Goal: Task Accomplishment & Management: Use online tool/utility

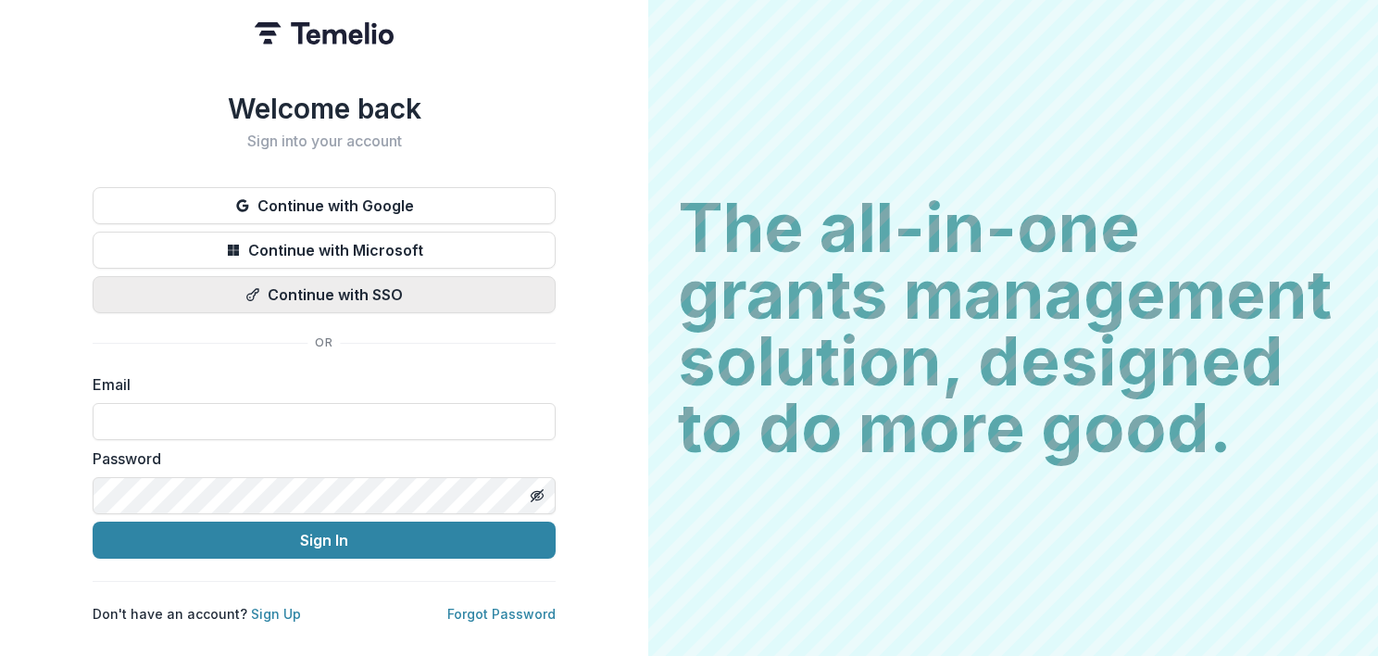
click at [347, 293] on button "Continue with SSO" at bounding box center [324, 294] width 463 height 37
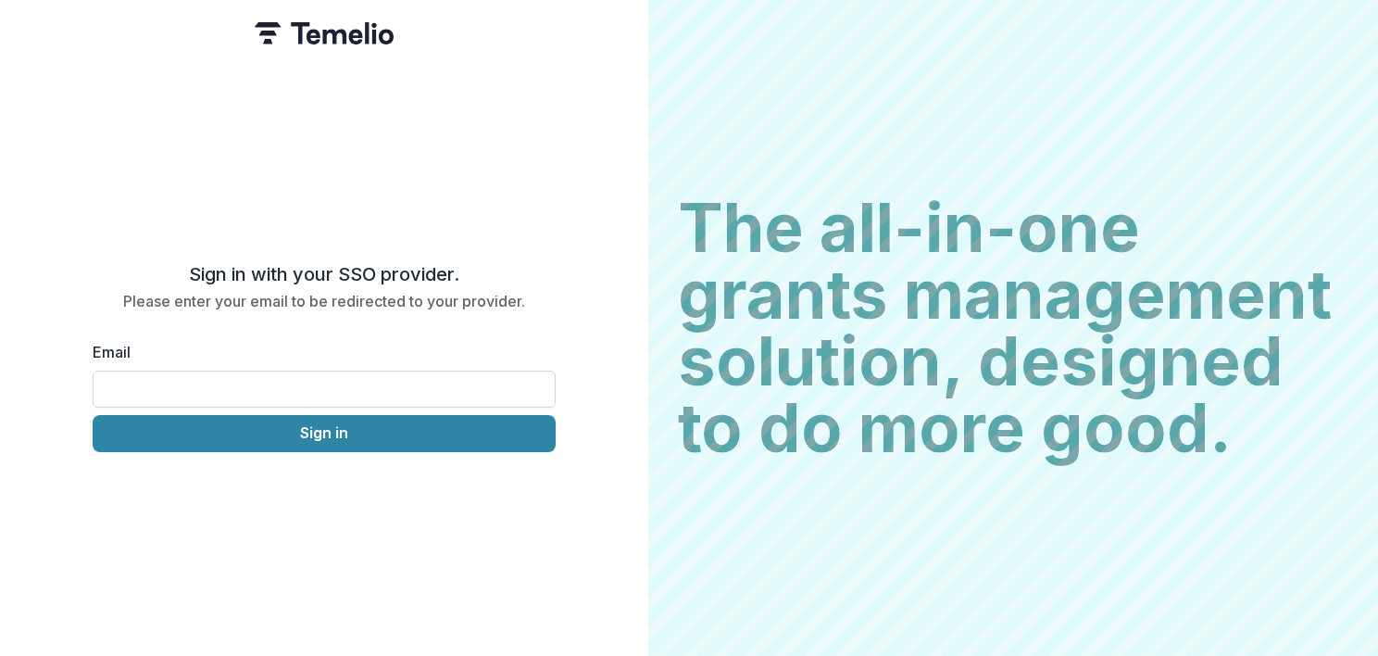
click at [216, 370] on input "Email" at bounding box center [324, 388] width 463 height 37
type input "**********"
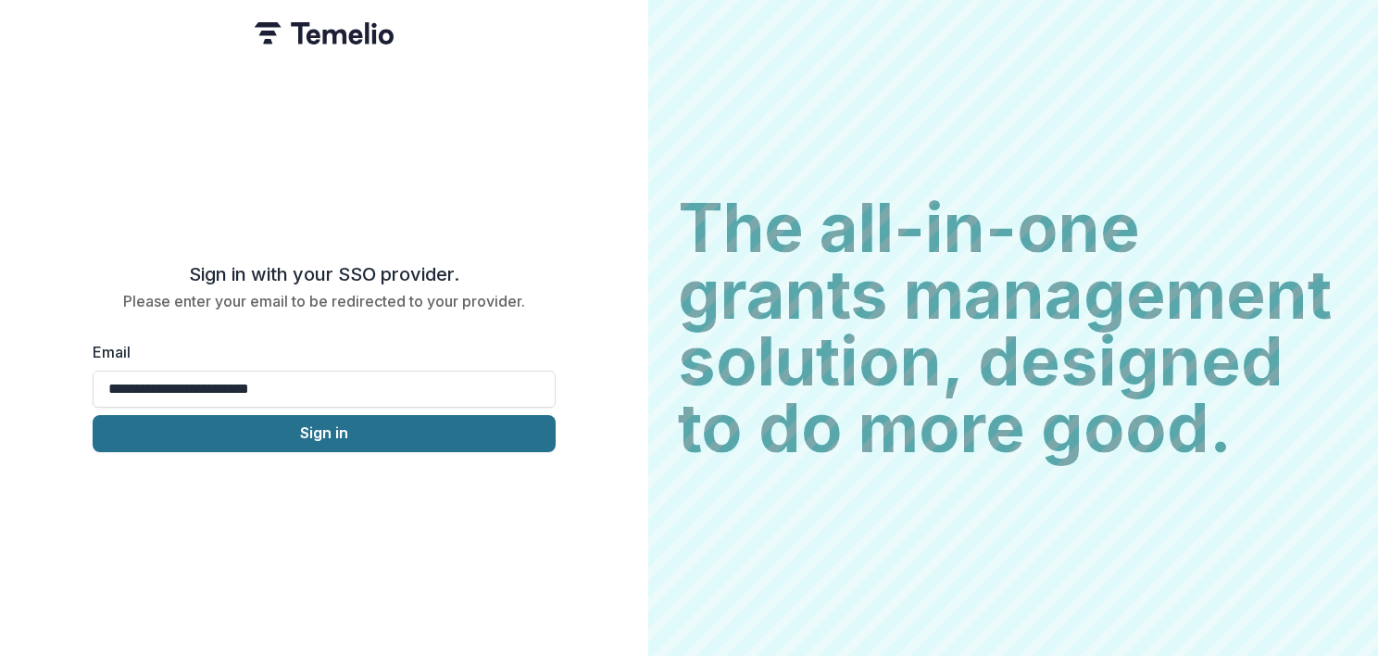
click at [237, 433] on button "Sign in" at bounding box center [324, 433] width 463 height 37
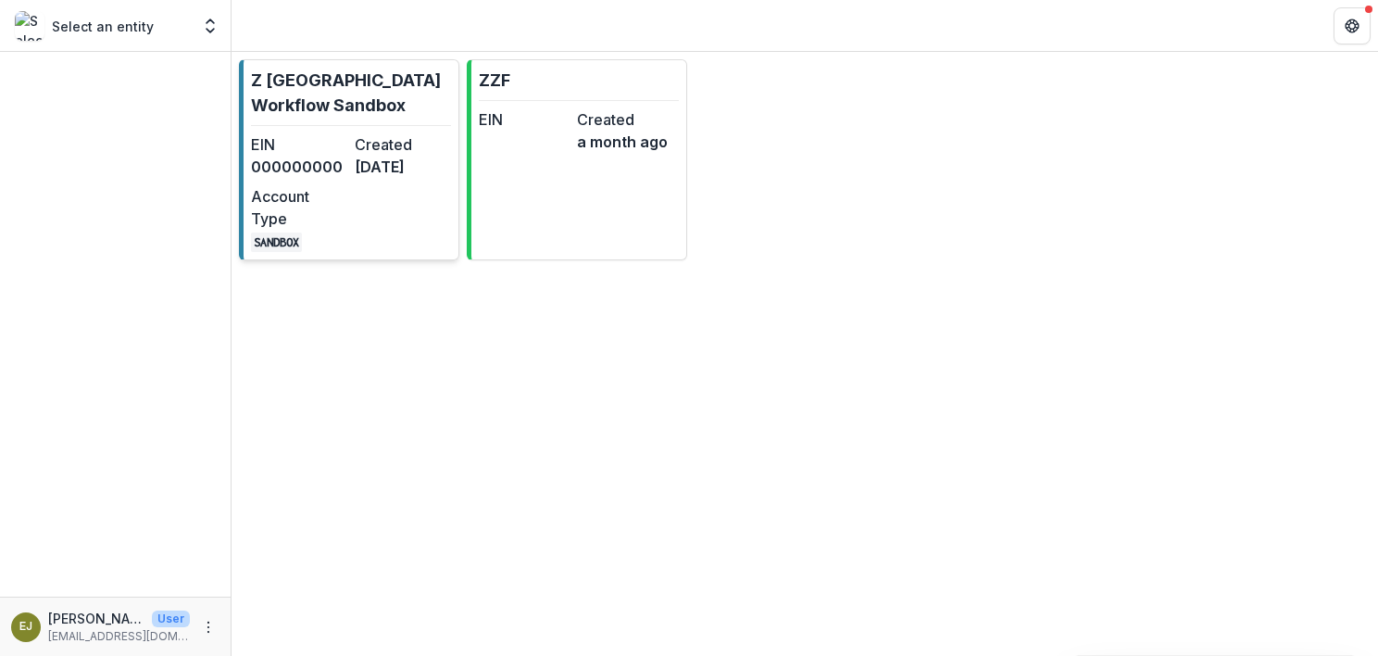
click at [340, 212] on dt "Account Type" at bounding box center [299, 207] width 96 height 44
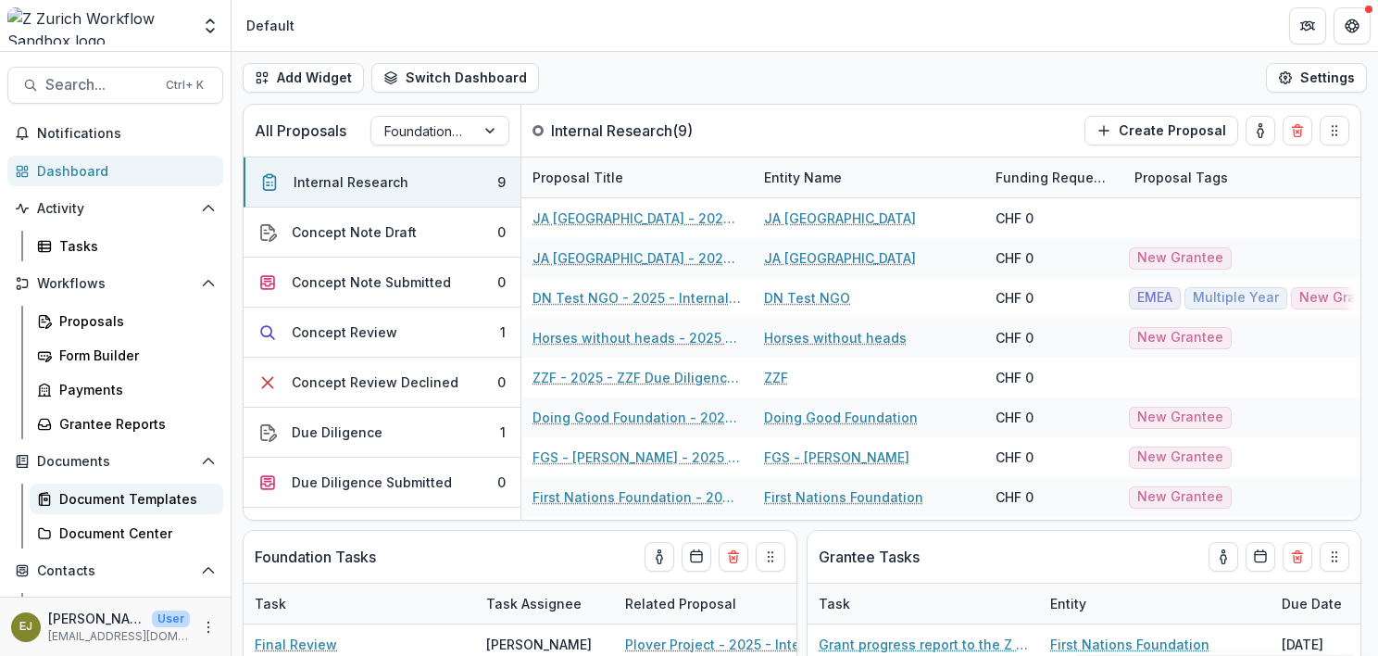
click at [111, 494] on div "Document Templates" at bounding box center [133, 498] width 149 height 19
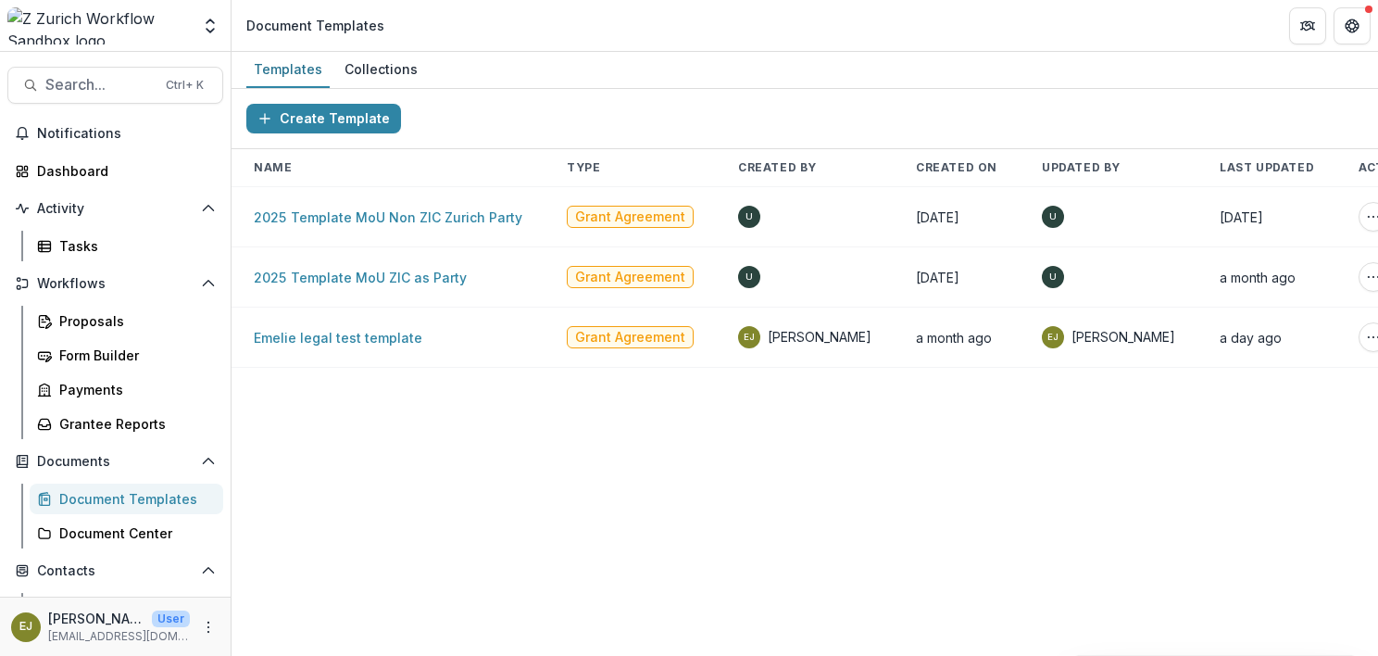
click at [599, 522] on div "Create Template Name Type Created By Created On Updated By Last Updated Actions…" at bounding box center [804, 372] width 1146 height 567
click at [78, 320] on div "Proposals" at bounding box center [133, 320] width 149 height 19
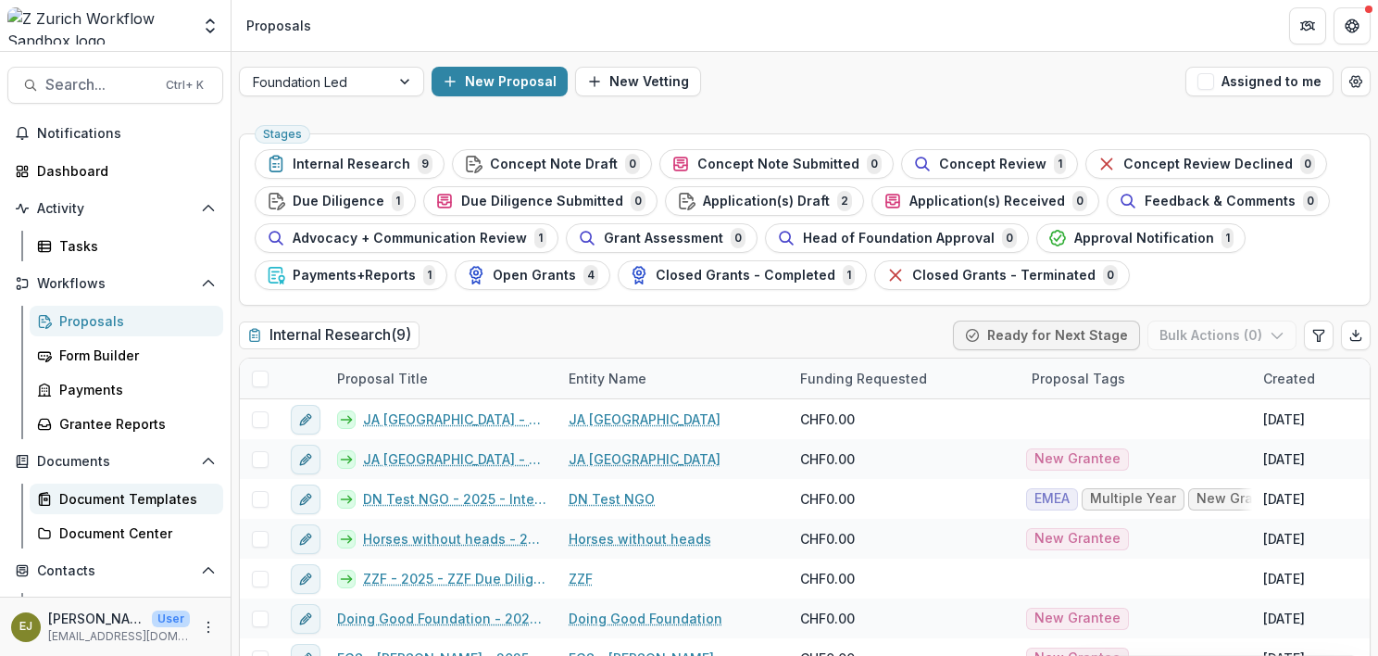
click at [119, 493] on div "Document Templates" at bounding box center [133, 498] width 149 height 19
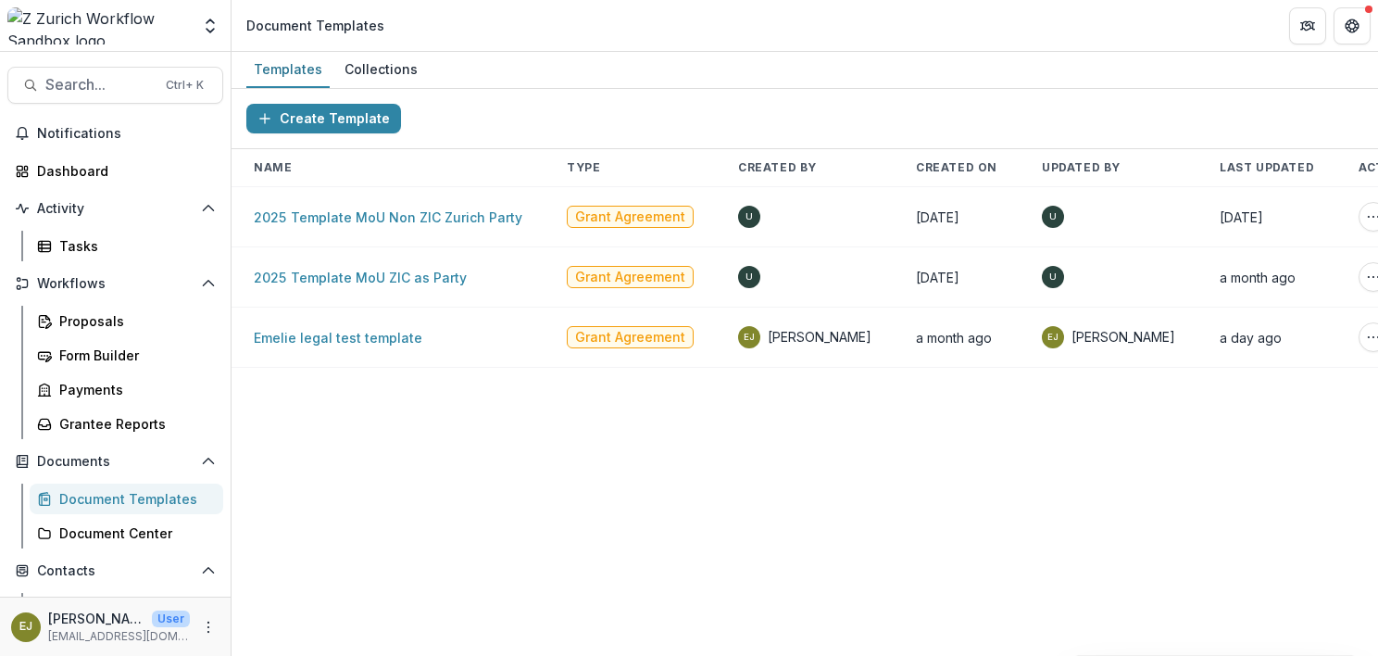
click at [619, 484] on div "Create Template Name Type Created By Created On Updated By Last Updated Actions…" at bounding box center [804, 372] width 1146 height 567
click at [408, 505] on div "Create Template Name Type Created By Created On Updated By Last Updated Actions…" at bounding box center [804, 372] width 1146 height 567
click at [382, 219] on link "2025 Template MoU Non ZIC Zurich Party" at bounding box center [388, 217] width 269 height 16
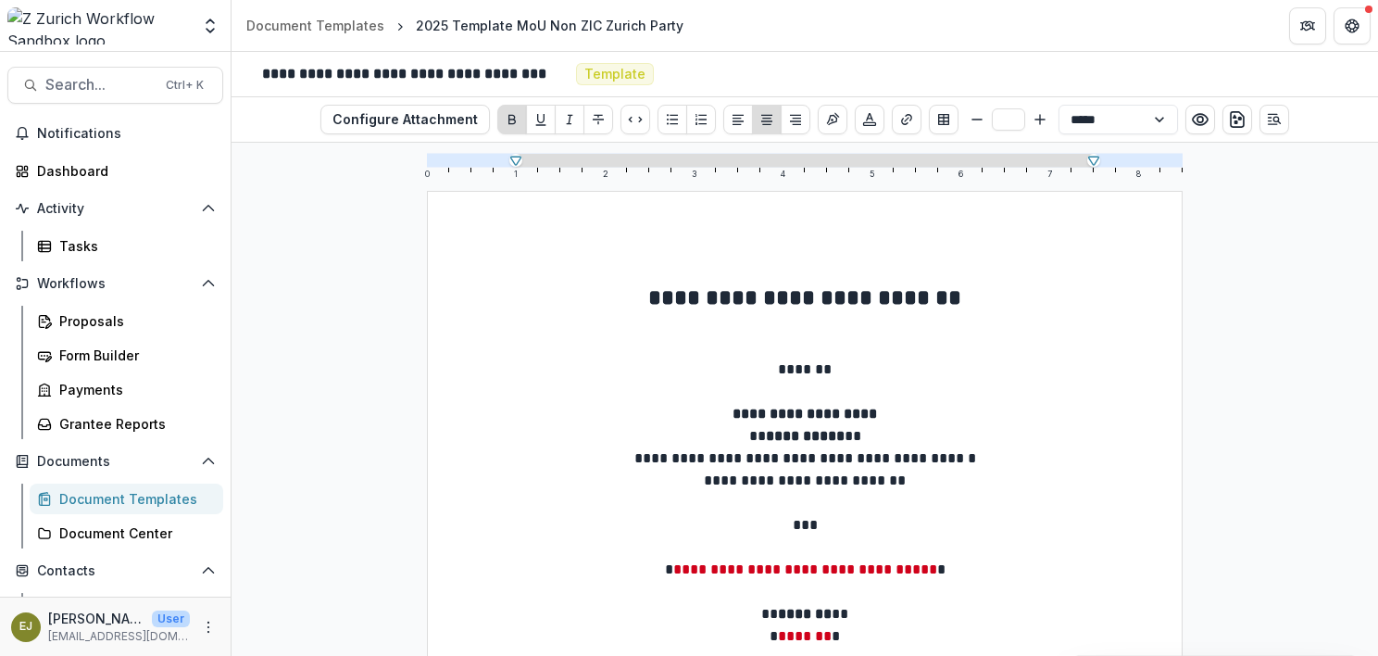
click at [139, 489] on div "Document Templates" at bounding box center [133, 498] width 149 height 19
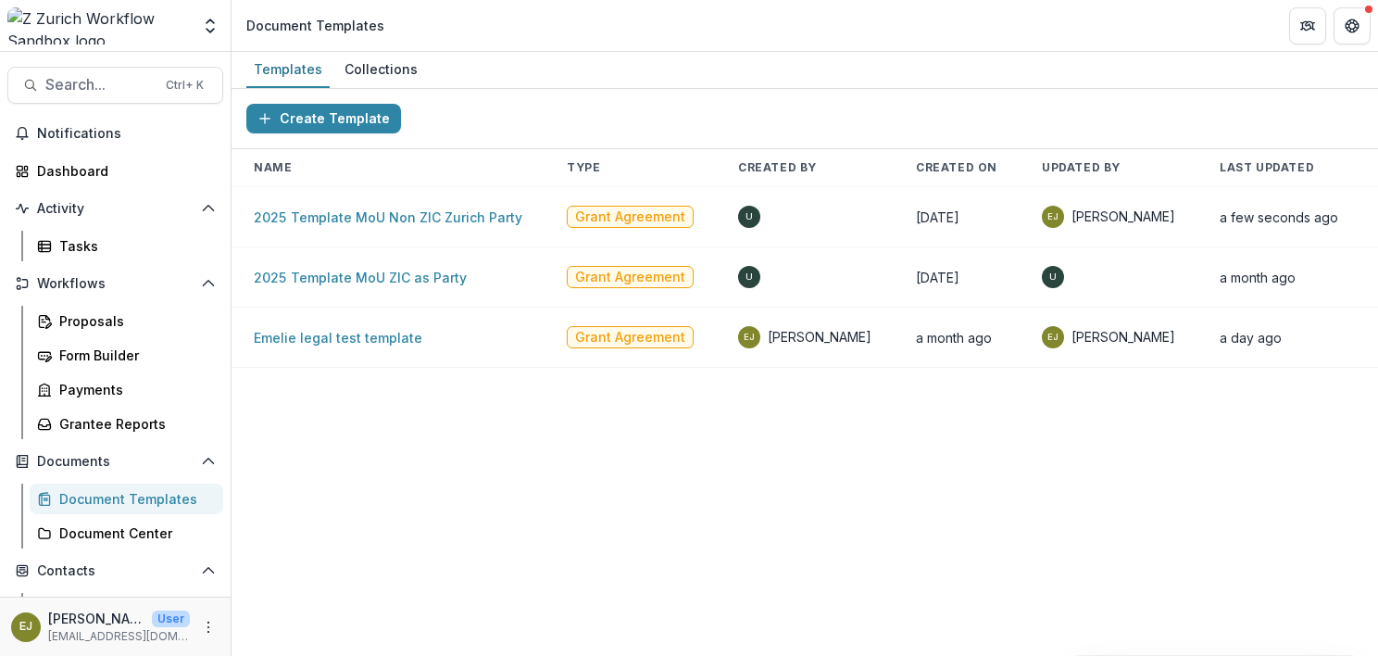
click at [504, 485] on div "Create Template Name Type Created By Created On Updated By Last Updated Actions…" at bounding box center [804, 372] width 1146 height 567
click at [81, 318] on div "Proposals" at bounding box center [133, 320] width 149 height 19
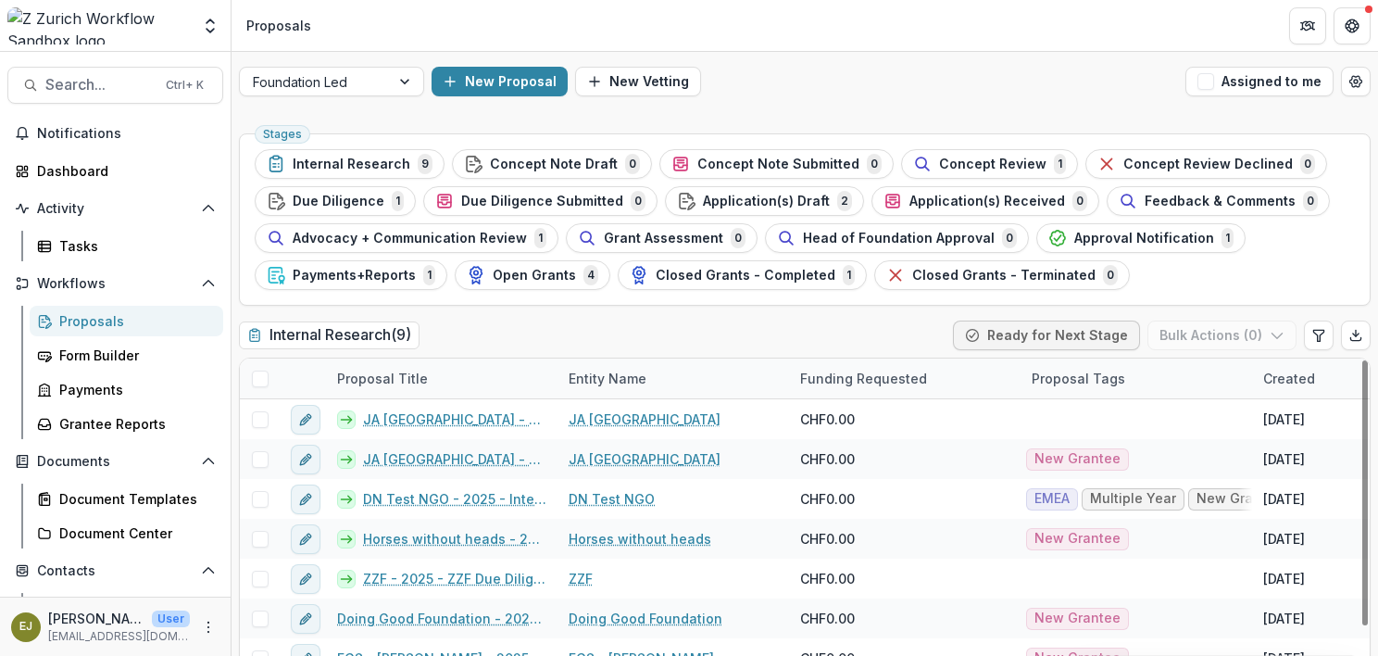
click at [503, 334] on div "Internal Research ( 9 ) Ready for Next Stage Bulk Actions ( 0 )" at bounding box center [805, 338] width 1132 height 37
click at [135, 358] on div "Form Builder" at bounding box center [133, 354] width 149 height 19
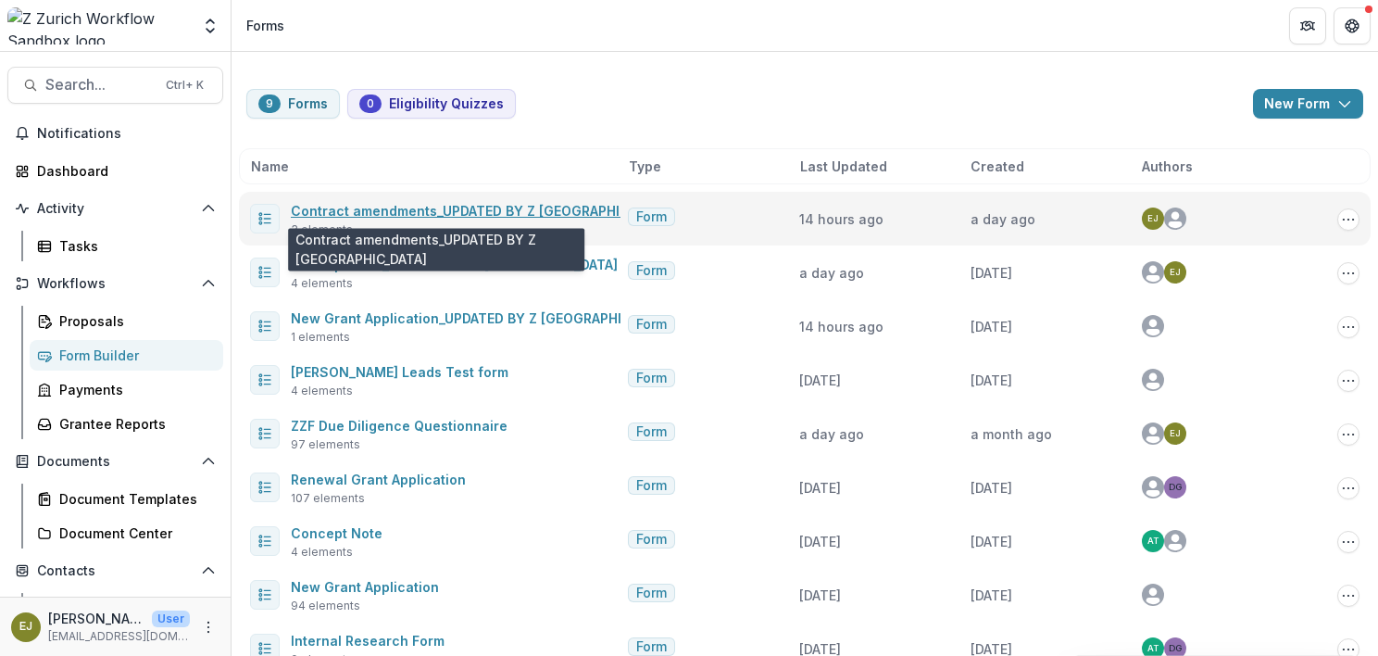
click at [441, 203] on link "Contract amendments_UPDATED BY Z [GEOGRAPHIC_DATA]" at bounding box center [481, 211] width 381 height 16
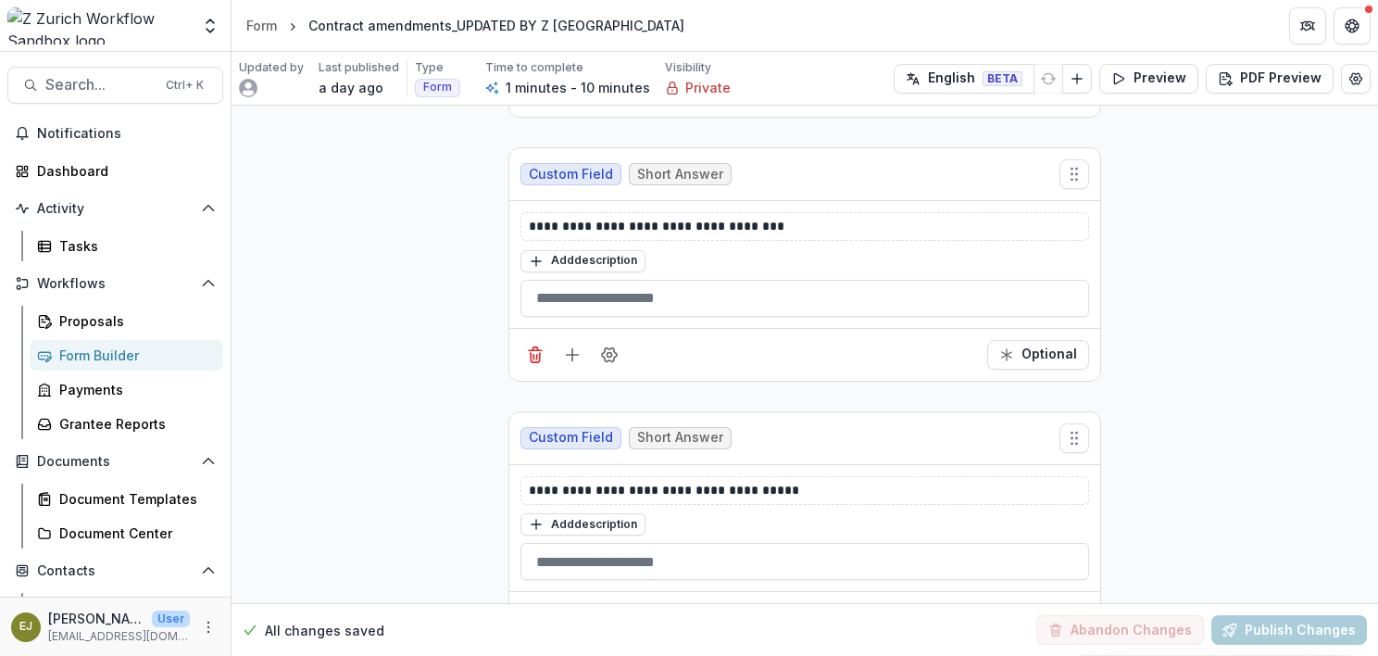
scroll to position [509, 0]
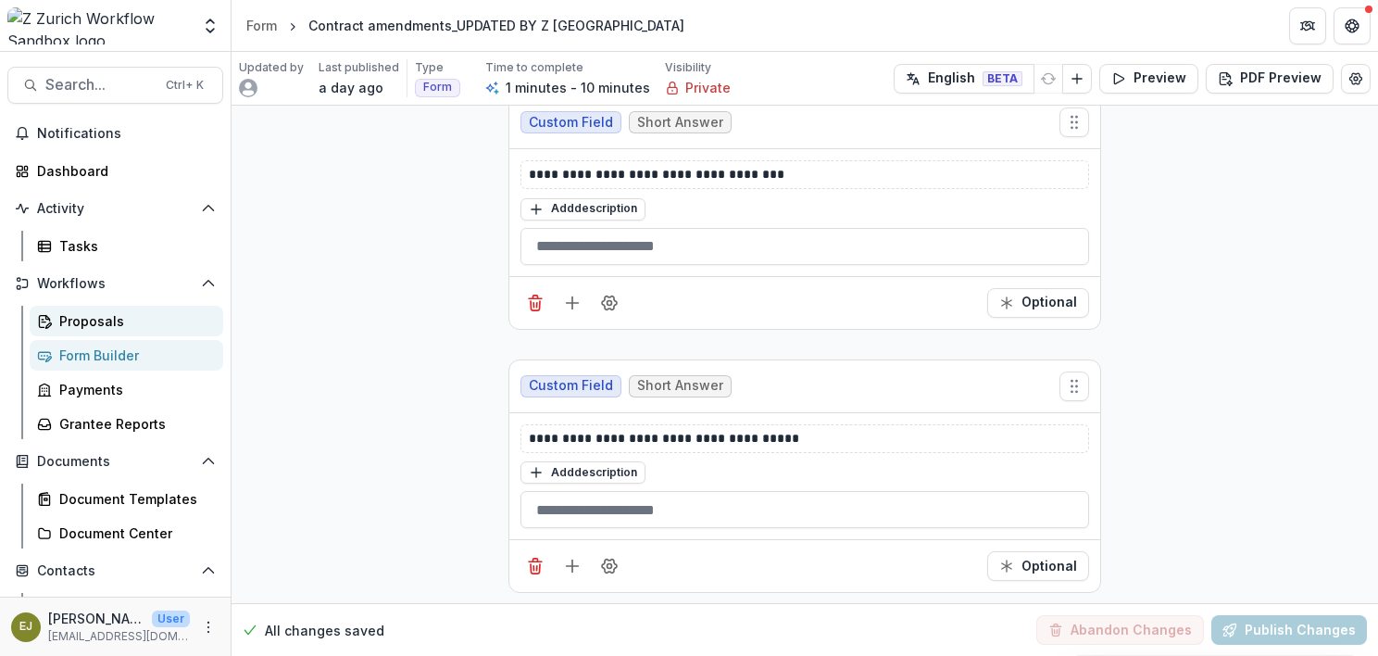
click at [89, 319] on div "Proposals" at bounding box center [133, 320] width 149 height 19
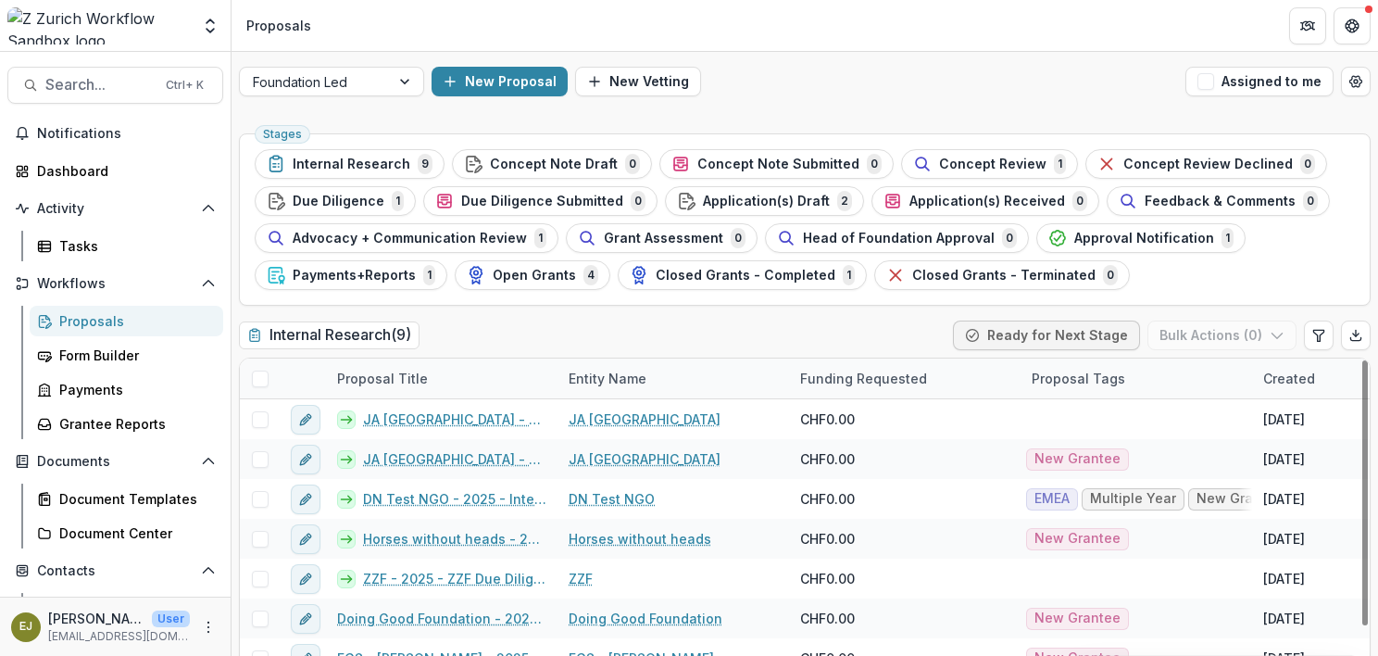
click at [1230, 280] on ul "Stages Internal Research 9 Concept Note Draft 0 Concept Note Submitted 0 Concep…" at bounding box center [805, 219] width 1100 height 141
click at [369, 81] on div at bounding box center [315, 81] width 124 height 23
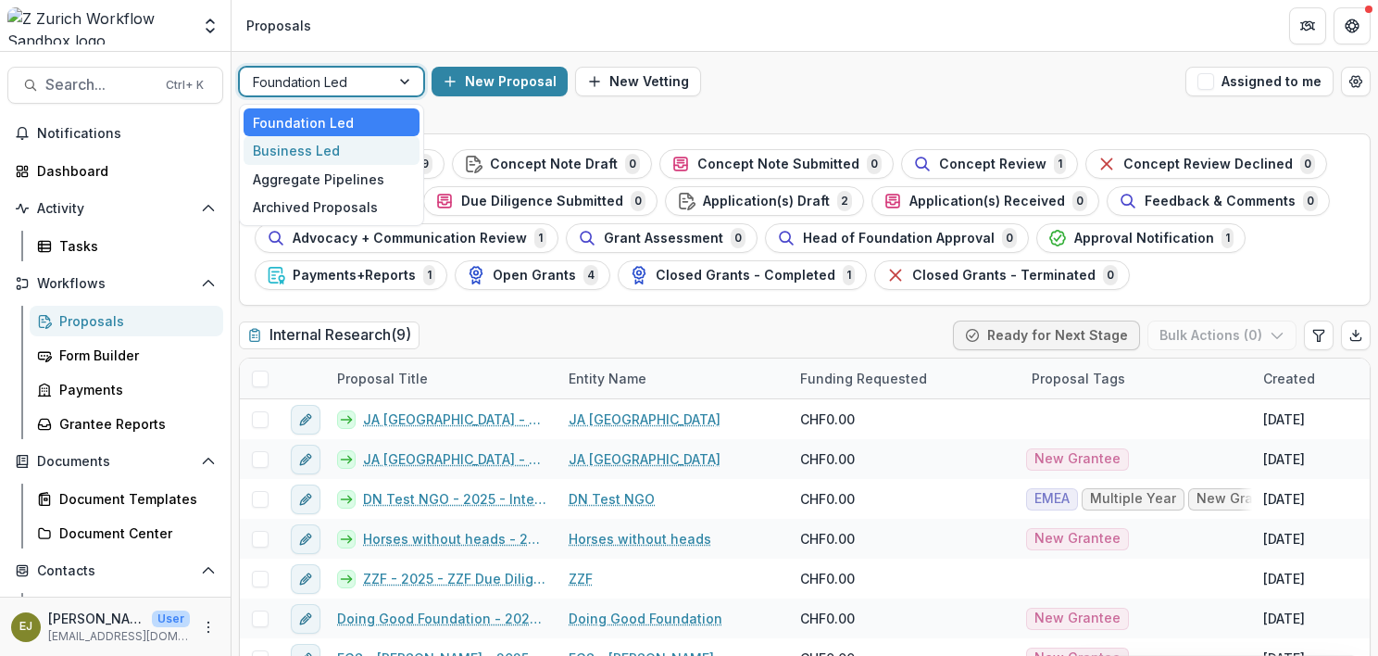
click at [332, 141] on div "Business Led" at bounding box center [332, 150] width 176 height 29
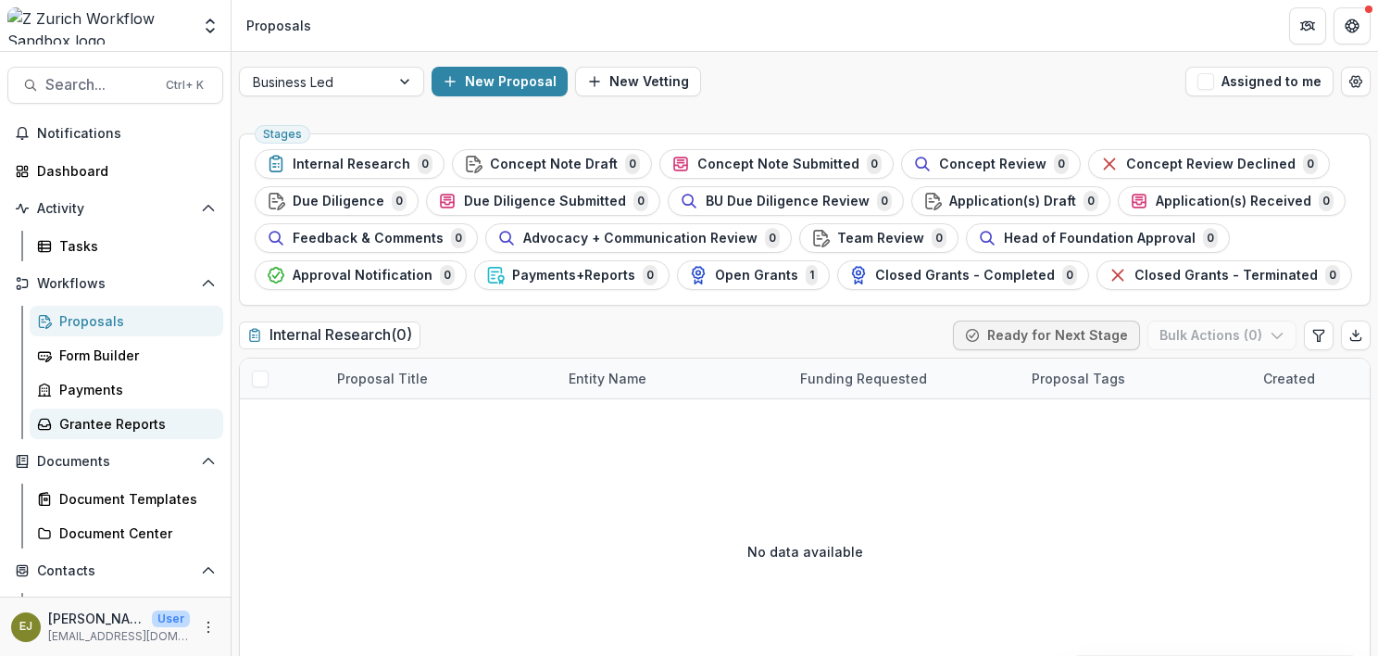
click at [92, 414] on div "Grantee Reports" at bounding box center [133, 423] width 149 height 19
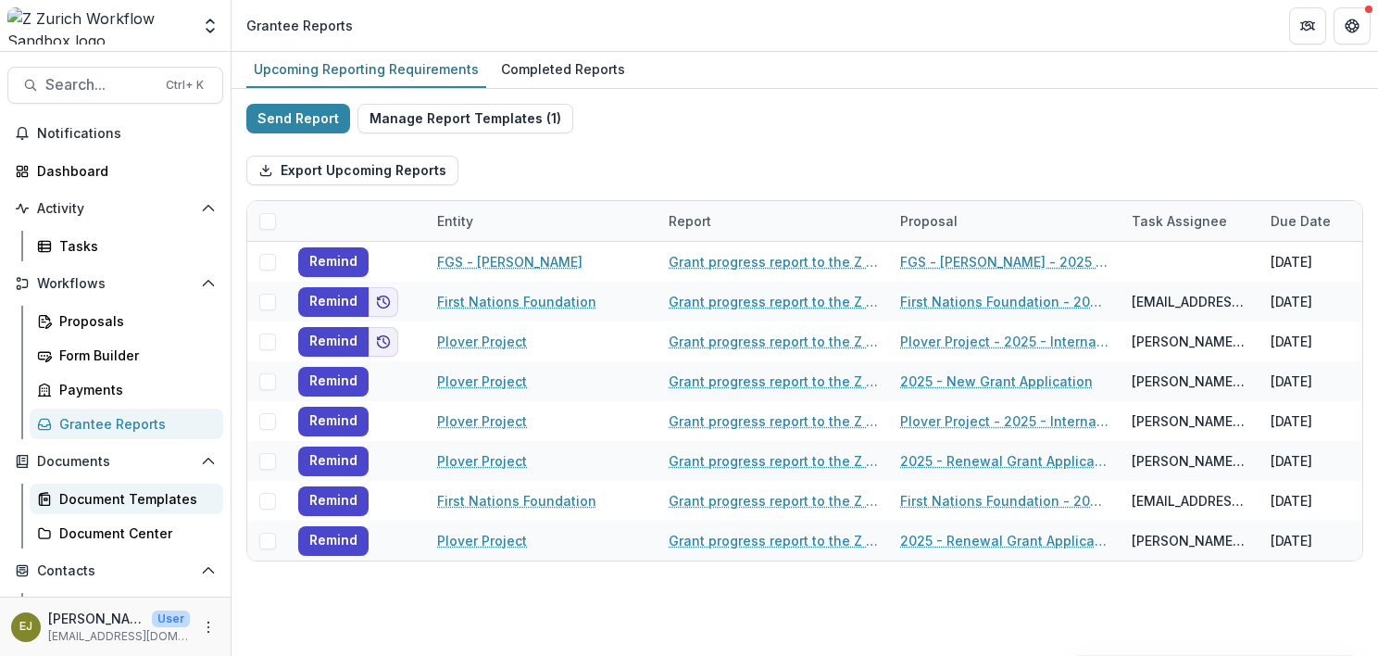
click at [108, 499] on div "Document Templates" at bounding box center [133, 498] width 149 height 19
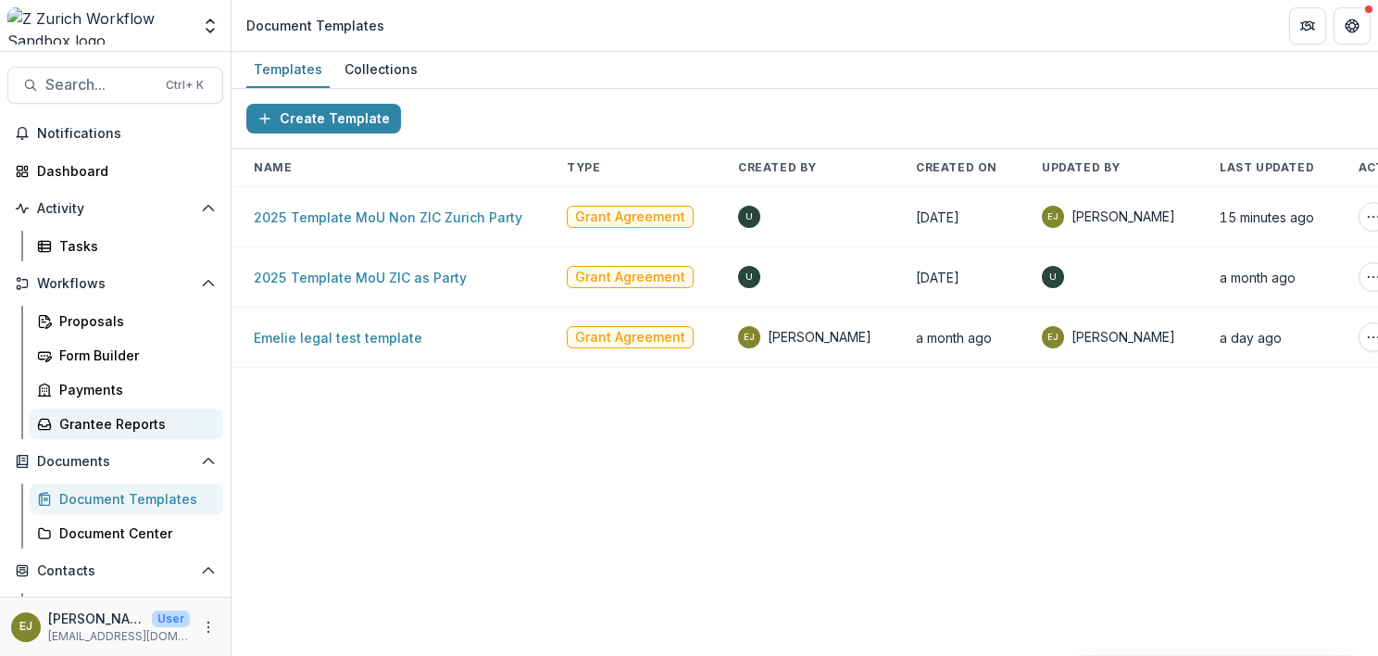
click at [111, 419] on div "Grantee Reports" at bounding box center [133, 423] width 149 height 19
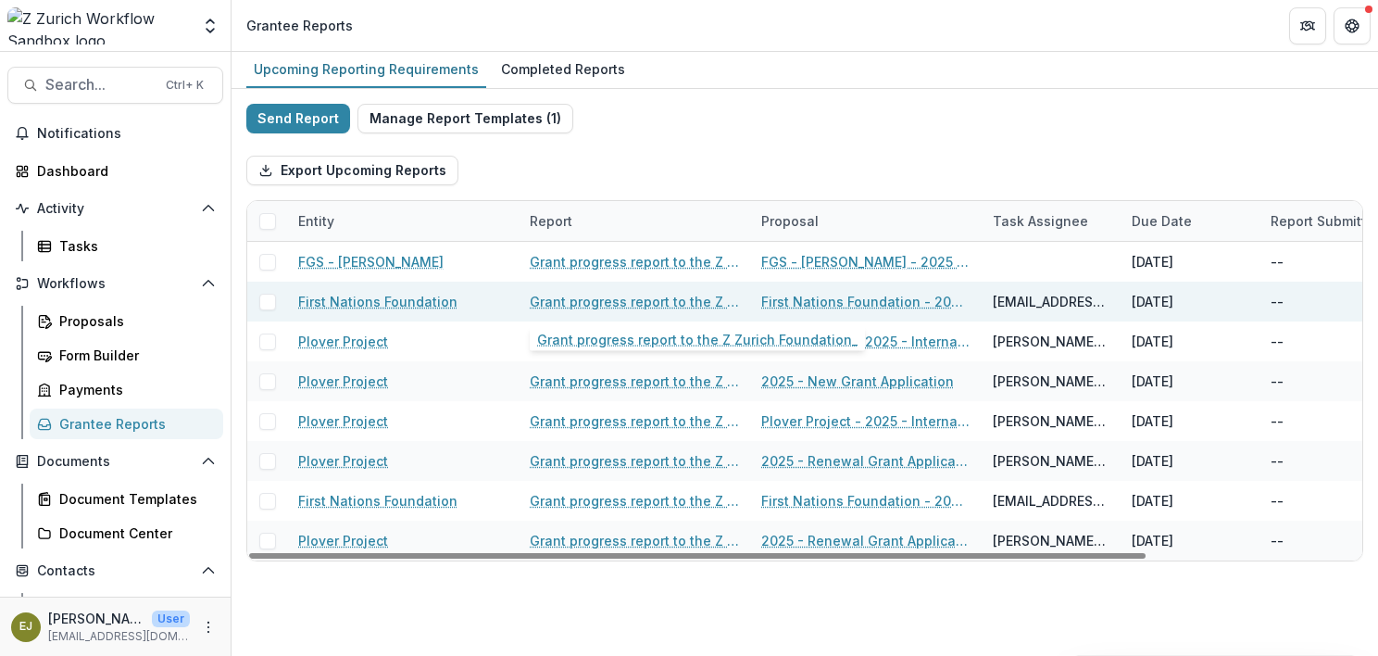
click at [601, 304] on link "Grant progress report to the Z Zurich Foundation_" at bounding box center [634, 301] width 209 height 19
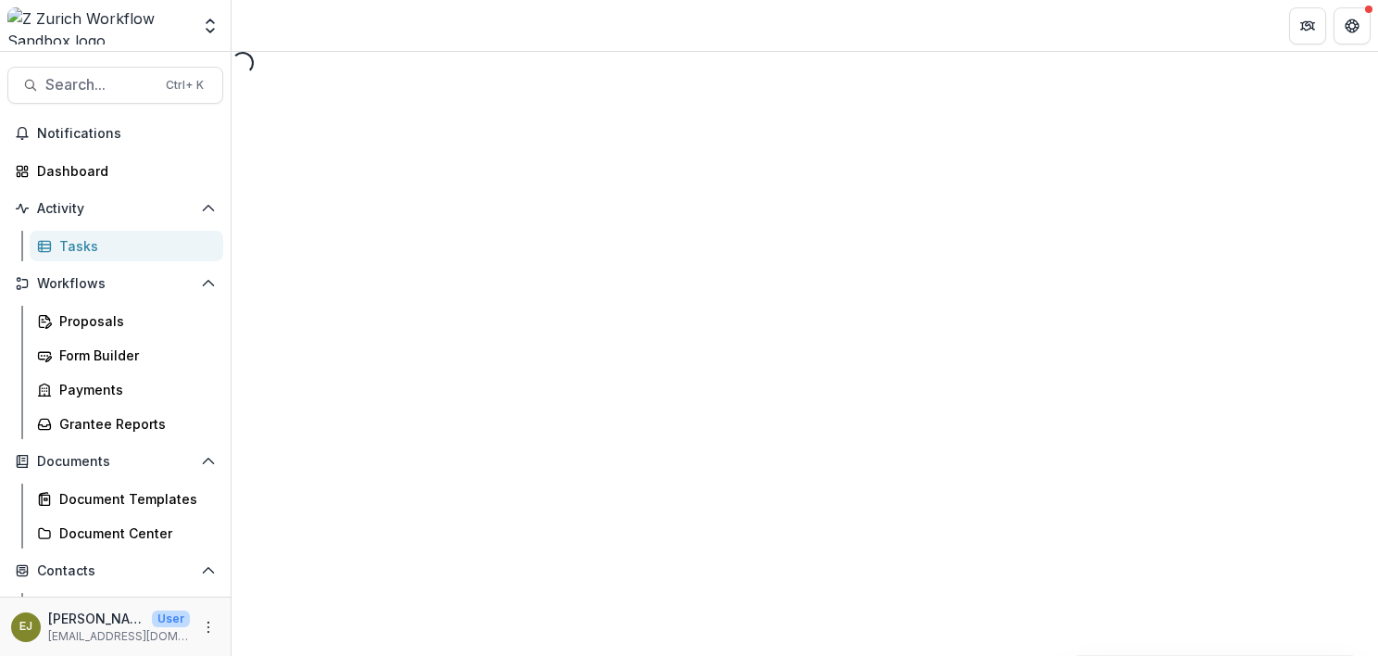
select select "********"
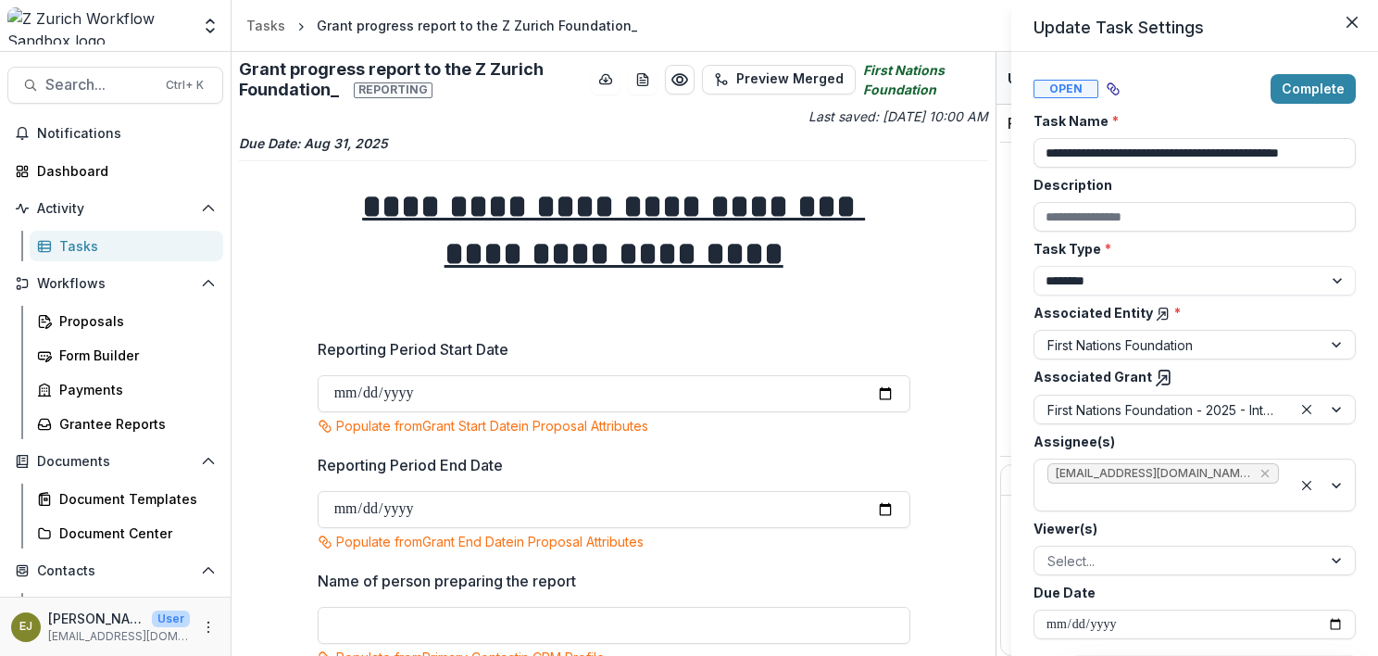
click at [384, 461] on div "**********" at bounding box center [689, 328] width 1378 height 656
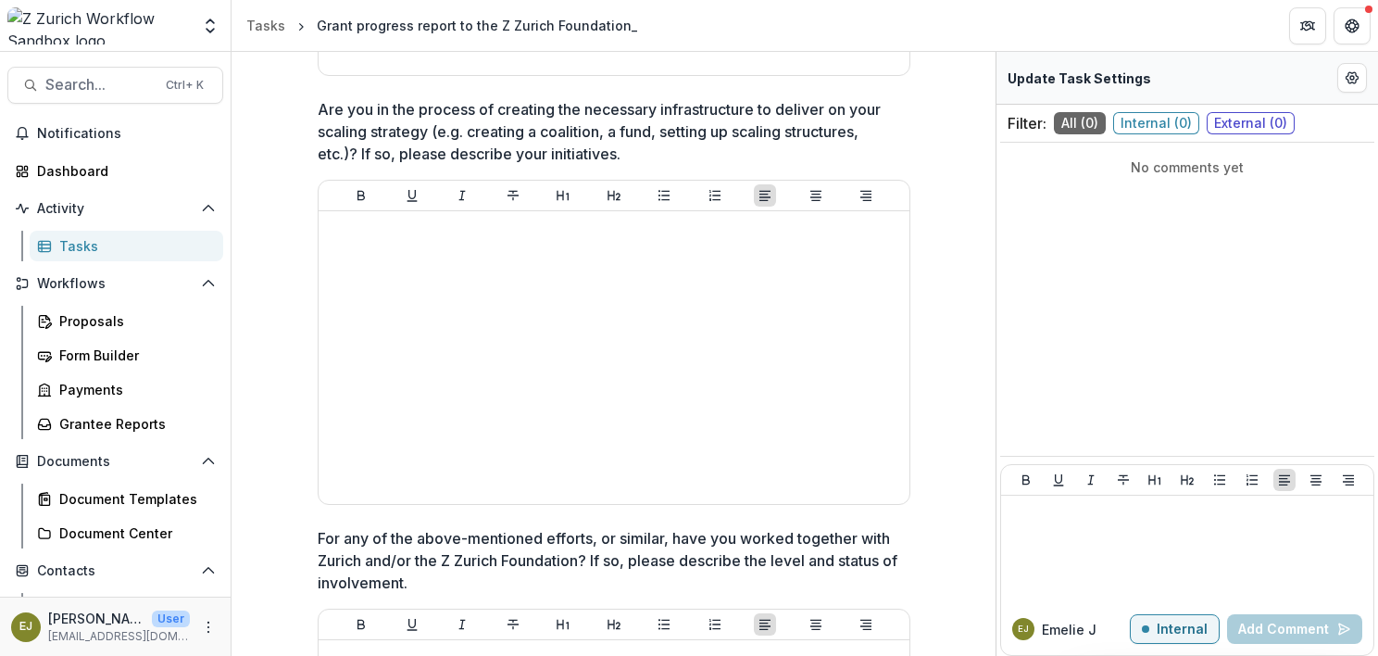
scroll to position [7130, 0]
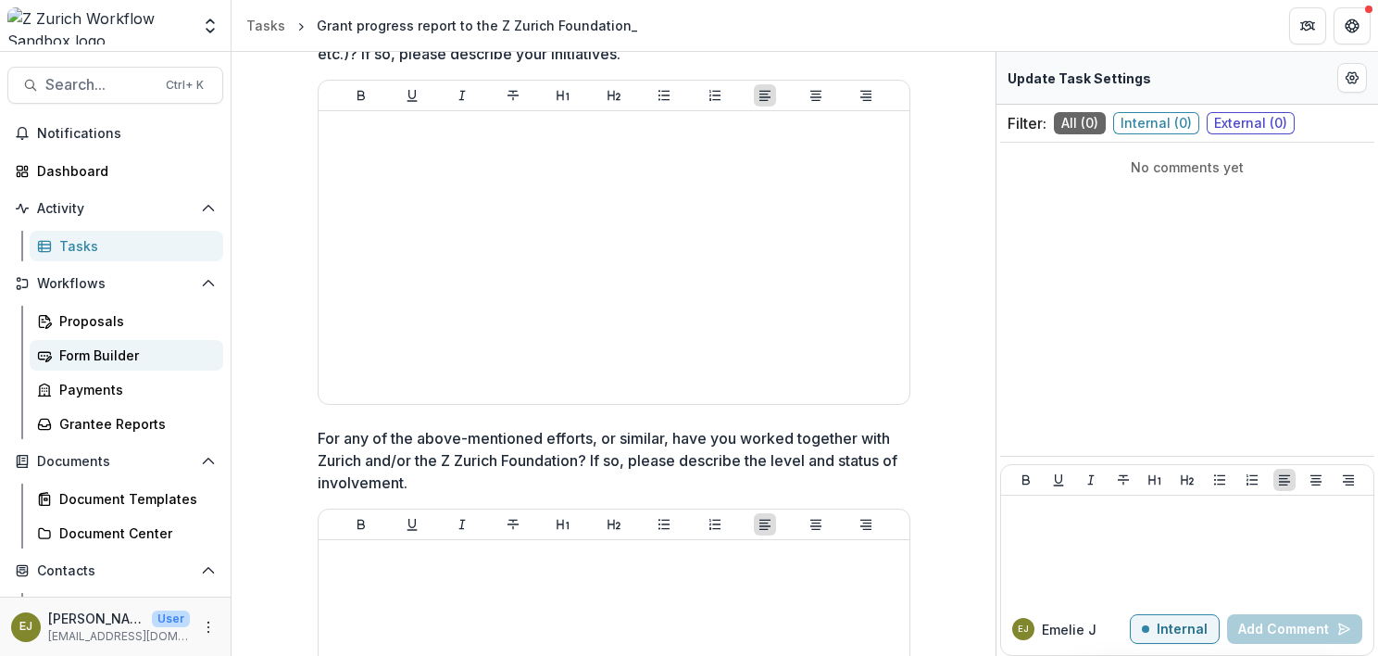
click at [78, 344] on link "Form Builder" at bounding box center [127, 355] width 194 height 31
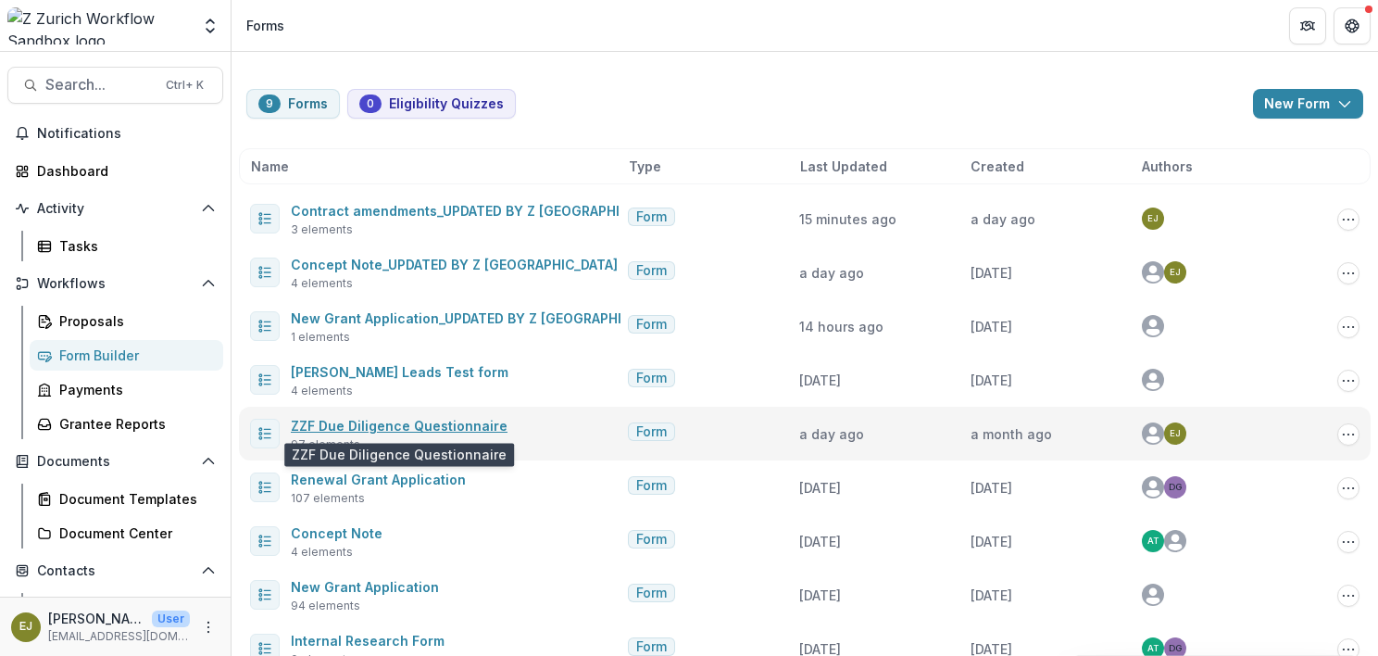
click at [441, 430] on link "ZZF Due Diligence Questionnaire" at bounding box center [399, 426] width 217 height 16
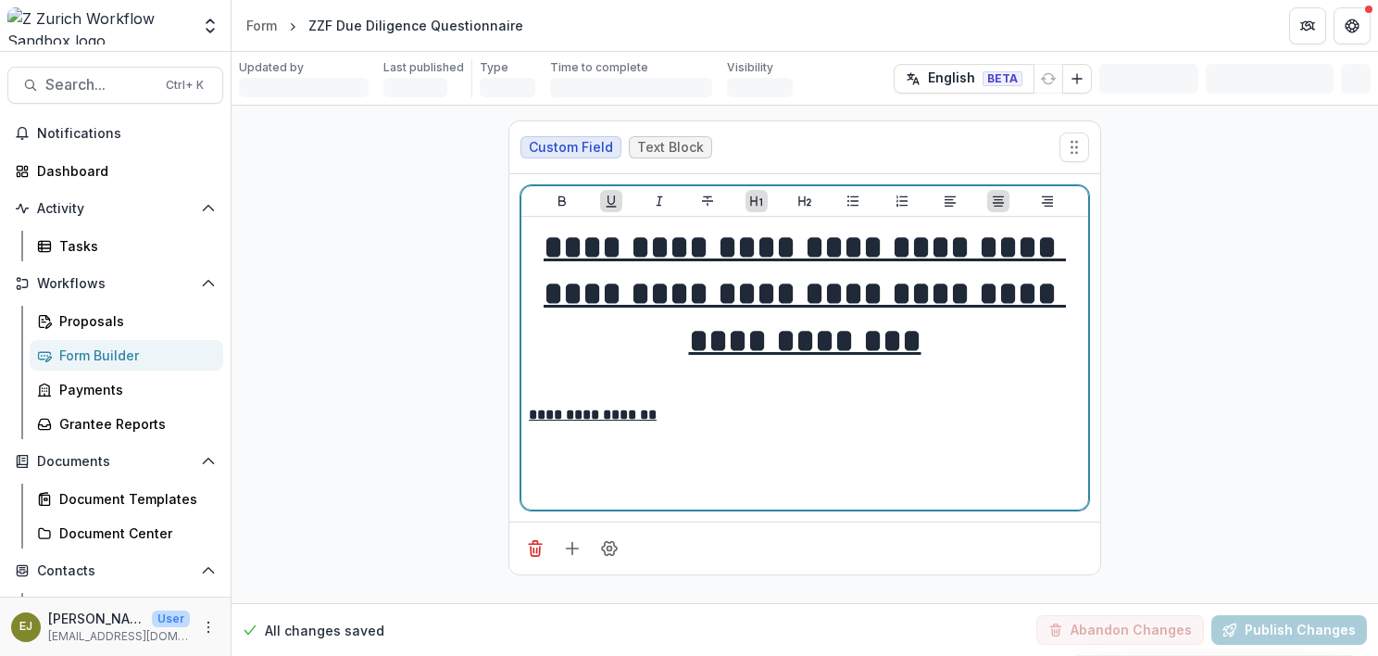
click at [774, 308] on u "**********" at bounding box center [805, 294] width 522 height 127
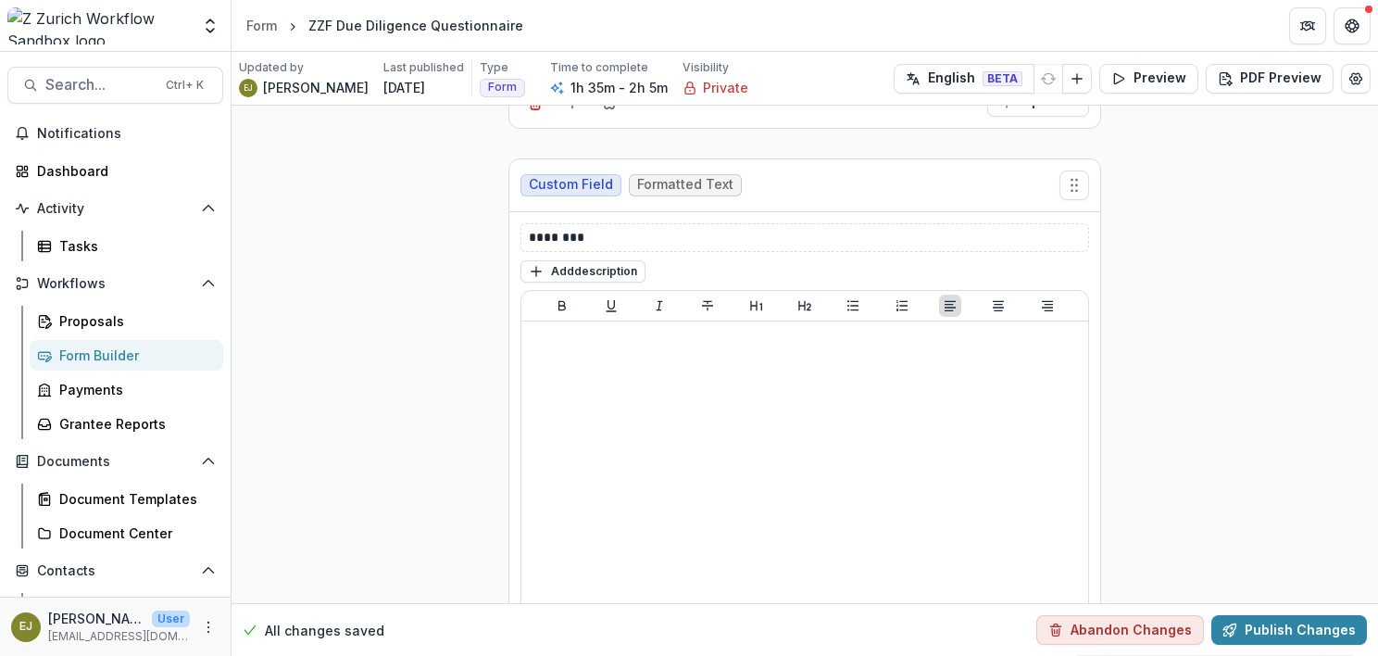
scroll to position [3519, 0]
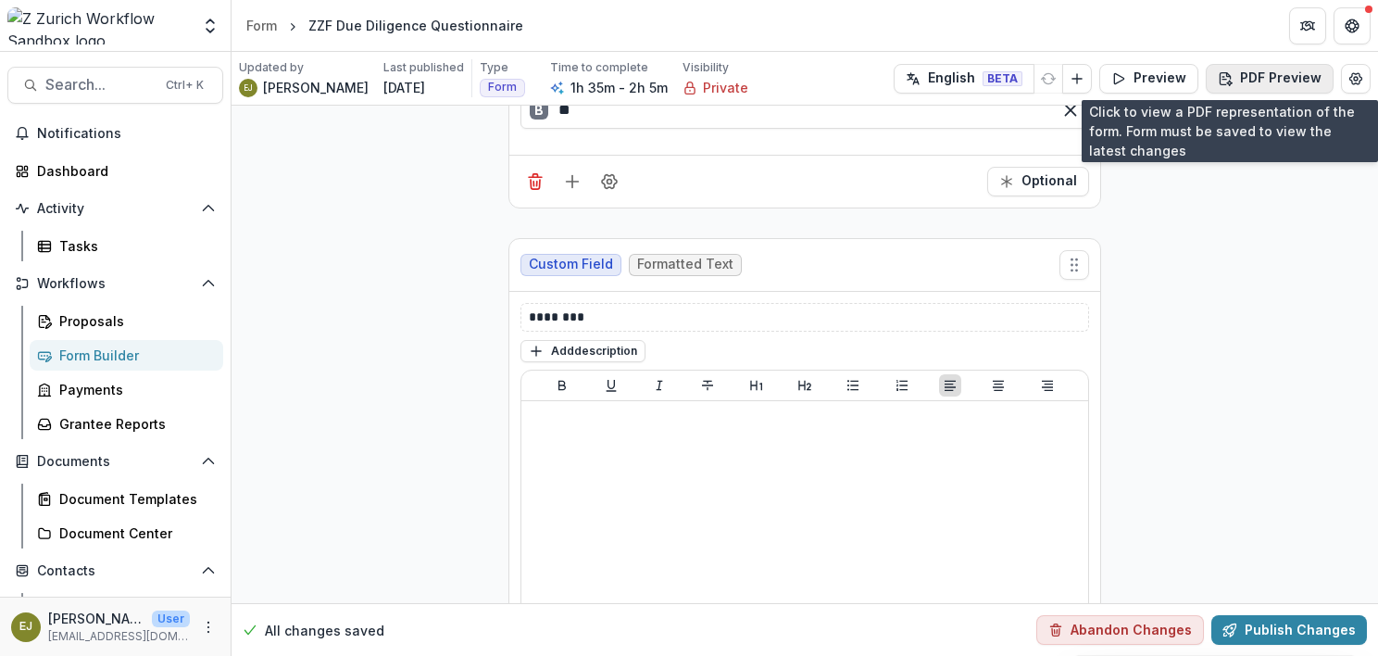
click at [1270, 78] on button "PDF Preview" at bounding box center [1270, 79] width 128 height 30
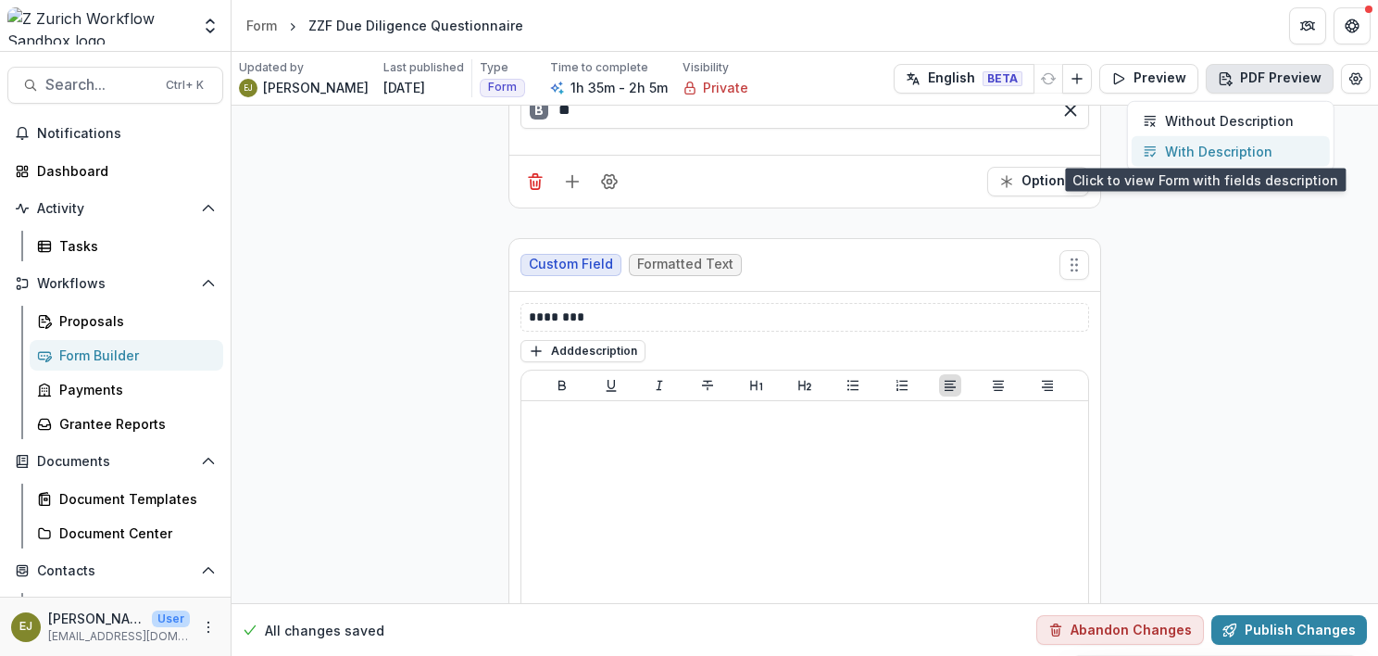
click at [1237, 147] on p "With Description" at bounding box center [1218, 151] width 107 height 19
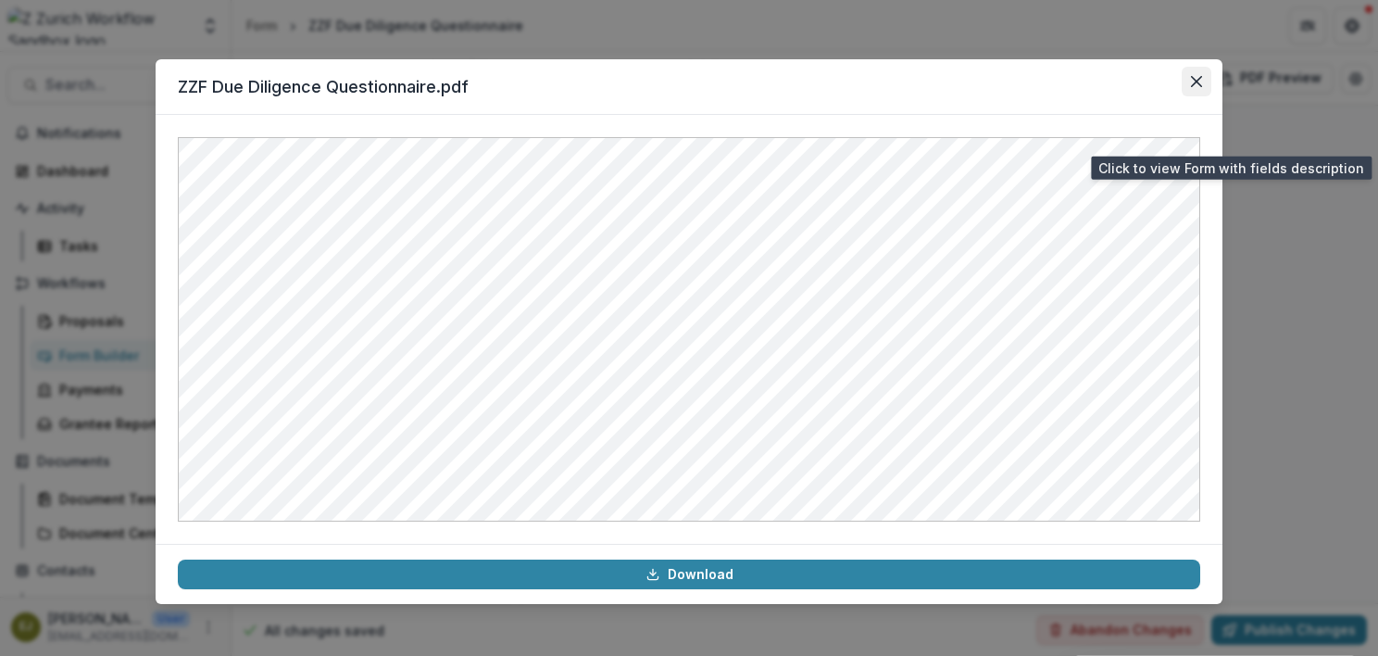
click at [1199, 81] on icon "Close" at bounding box center [1196, 81] width 11 height 11
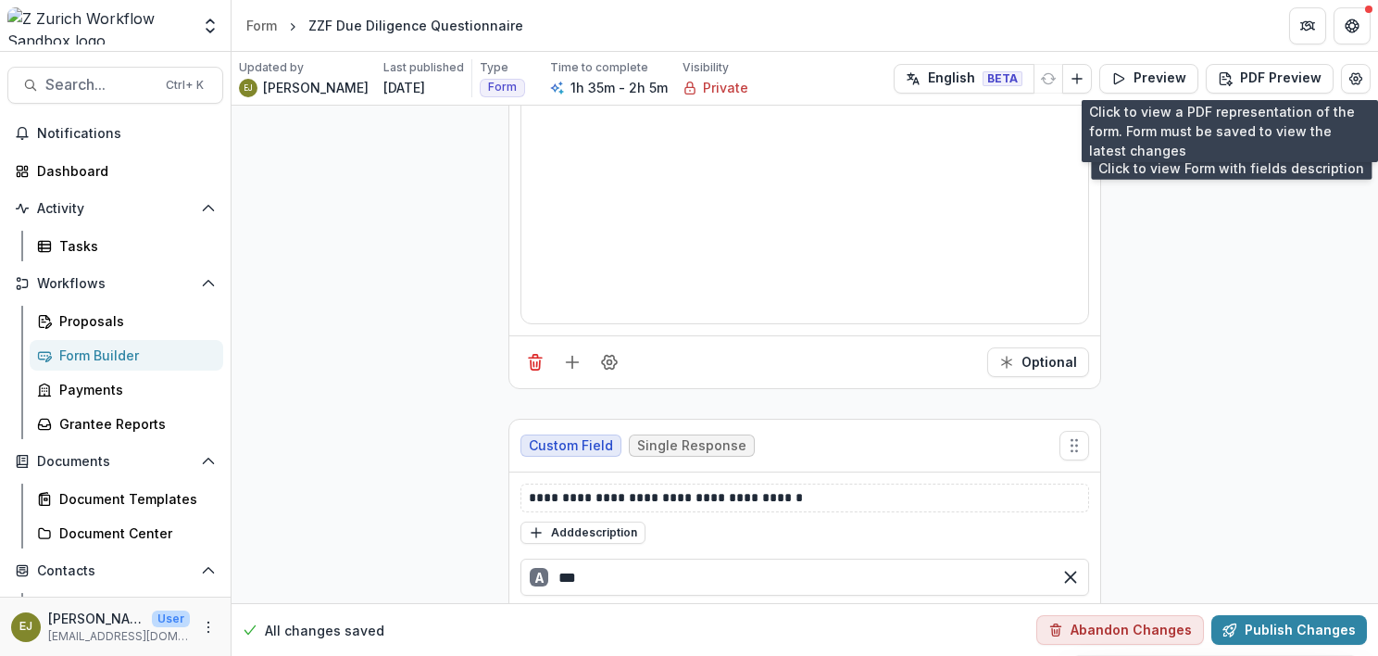
scroll to position [4074, 0]
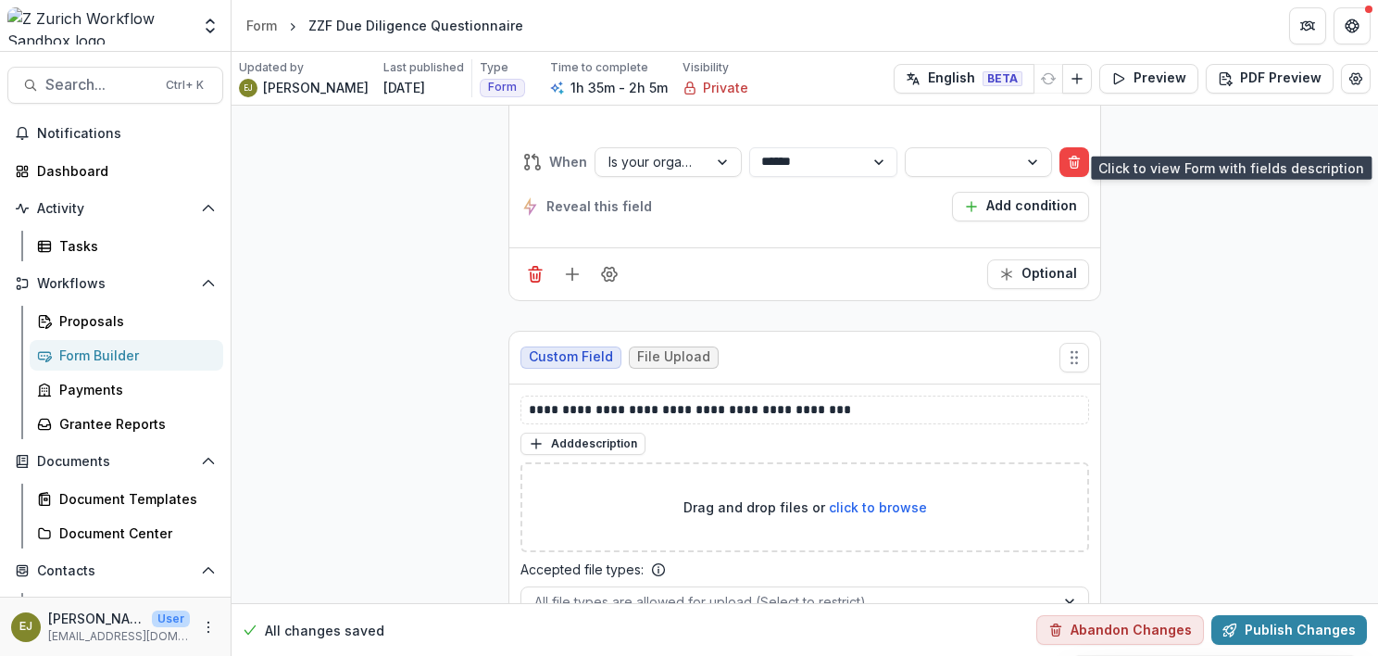
scroll to position [7685, 0]
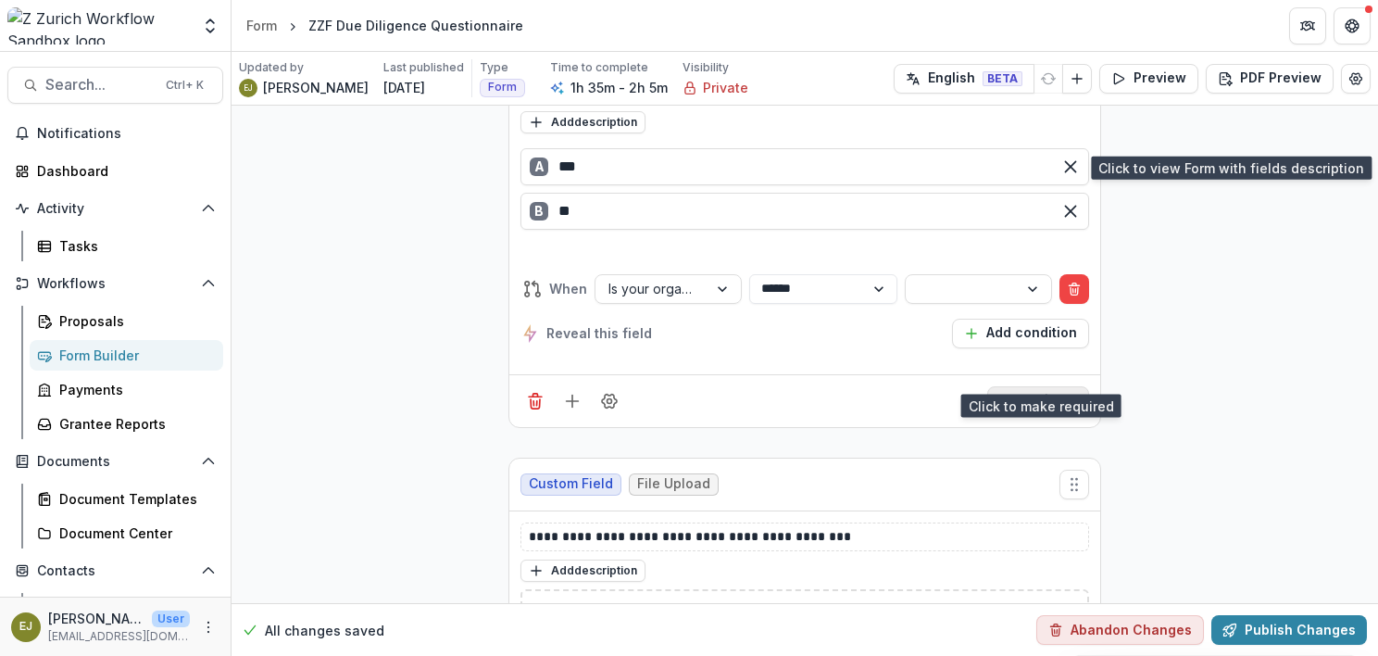
click at [1037, 386] on button "Optional" at bounding box center [1038, 401] width 102 height 30
click at [1037, 386] on button "Required" at bounding box center [1036, 401] width 106 height 30
click at [101, 493] on div "Document Templates" at bounding box center [133, 498] width 149 height 19
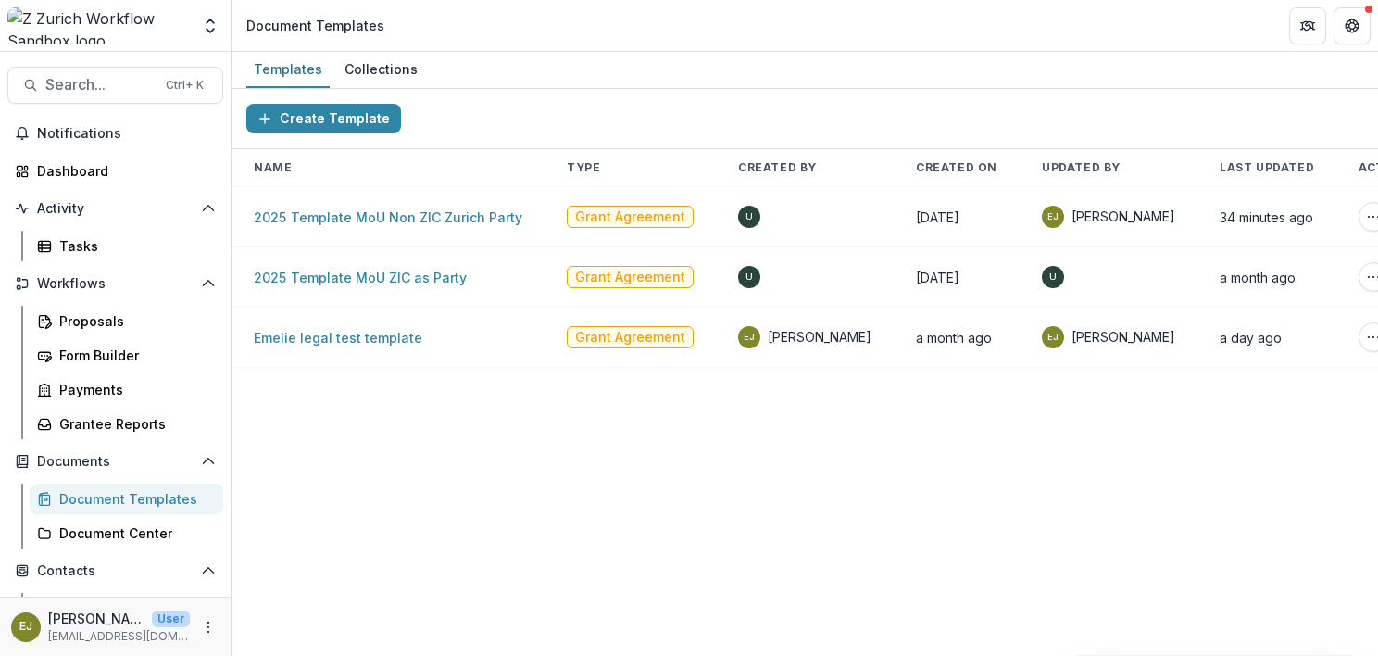
click at [444, 492] on div "Create Template Name Type Created By Created On Updated By Last Updated Actions…" at bounding box center [804, 372] width 1146 height 567
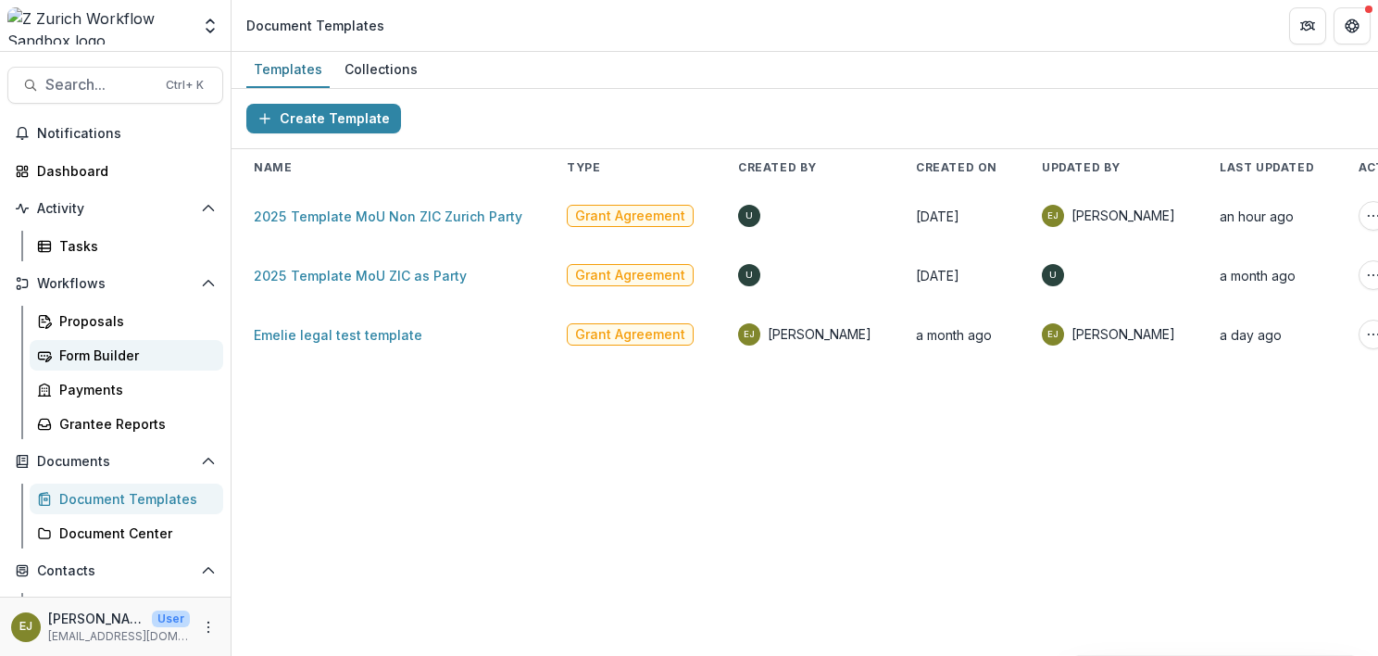
click at [106, 359] on div "Form Builder" at bounding box center [133, 354] width 149 height 19
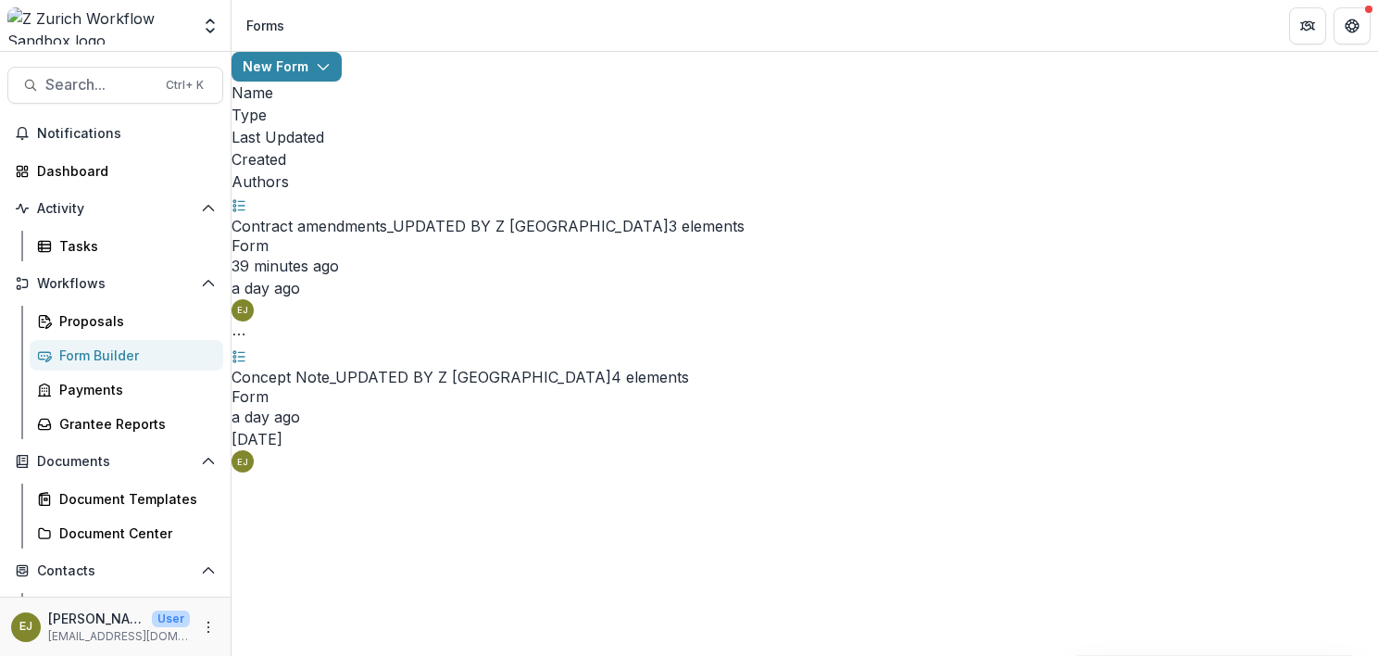
scroll to position [33, 0]
